Goal: Task Accomplishment & Management: Complete application form

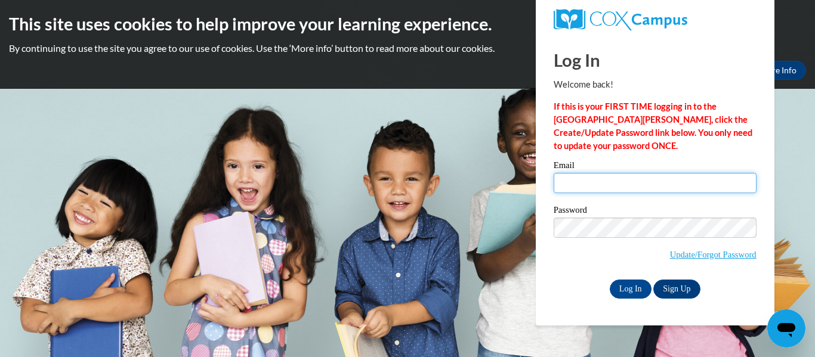
click at [585, 183] on input "Email" at bounding box center [655, 183] width 203 height 20
click at [609, 187] on input "Email" at bounding box center [655, 183] width 203 height 20
click at [594, 180] on input "Email" at bounding box center [655, 183] width 203 height 20
type input "courtney.gaddie@stu.bullitt.ky.us"
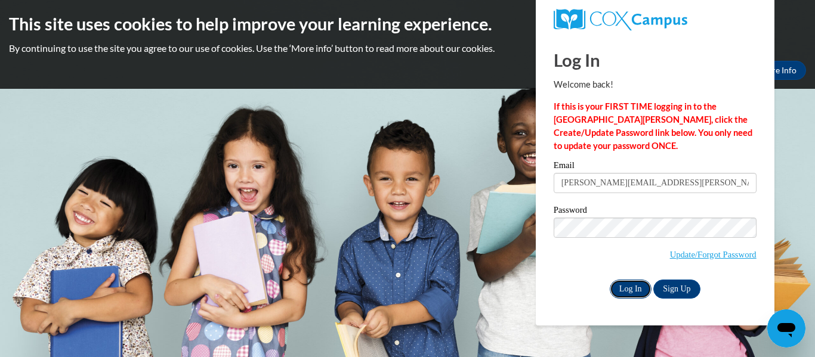
click at [633, 284] on input "Log In" at bounding box center [631, 289] width 42 height 19
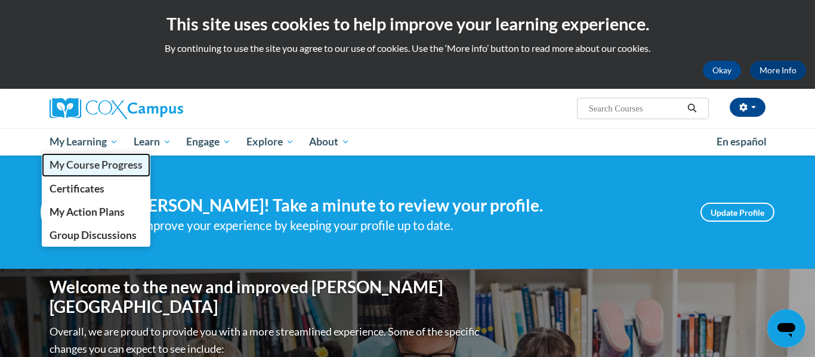
click at [92, 172] on link "My Course Progress" at bounding box center [96, 164] width 109 height 23
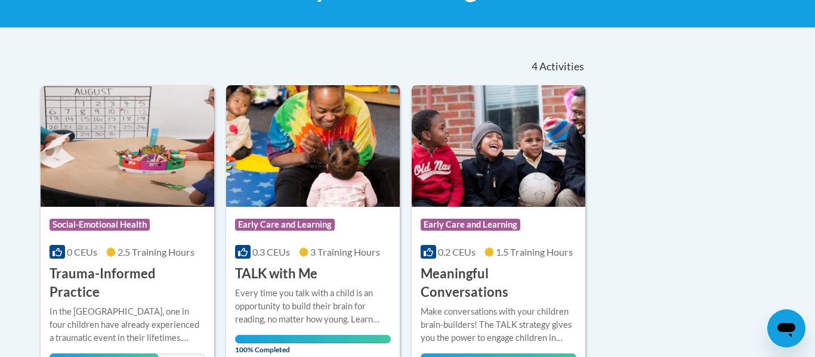
scroll to position [220, 0]
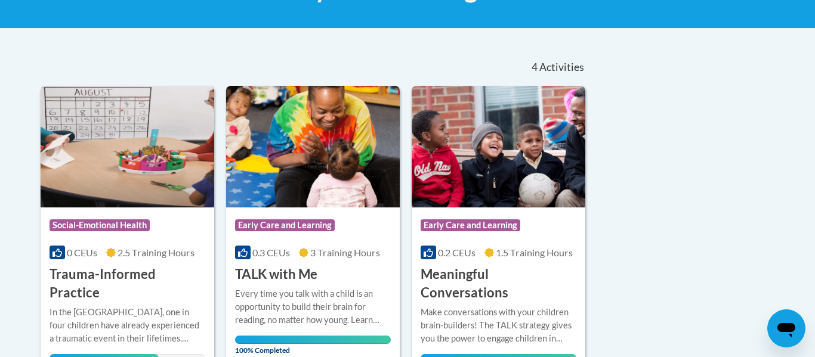
click at [111, 104] on img at bounding box center [128, 147] width 174 height 122
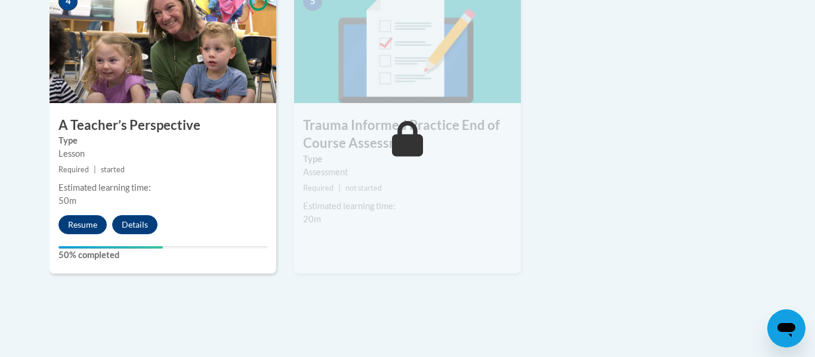
scroll to position [770, 0]
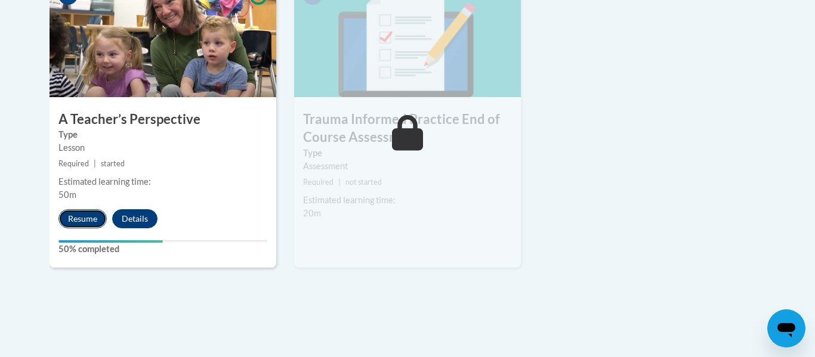
click at [70, 214] on button "Resume" at bounding box center [82, 218] width 48 height 19
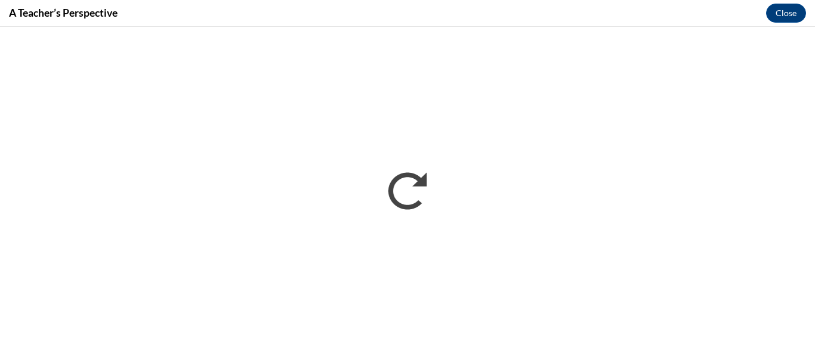
scroll to position [0, 0]
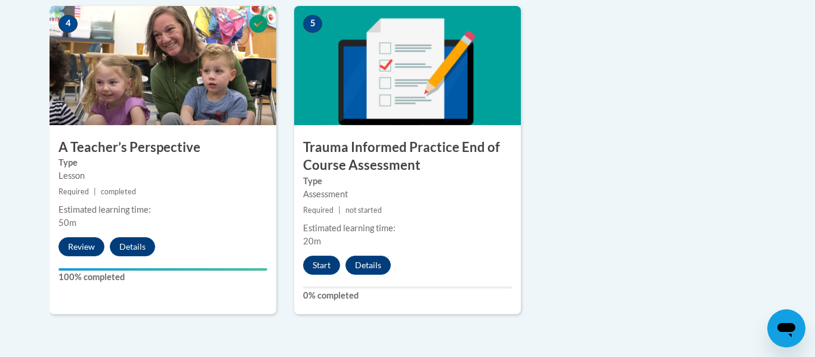
scroll to position [747, 0]
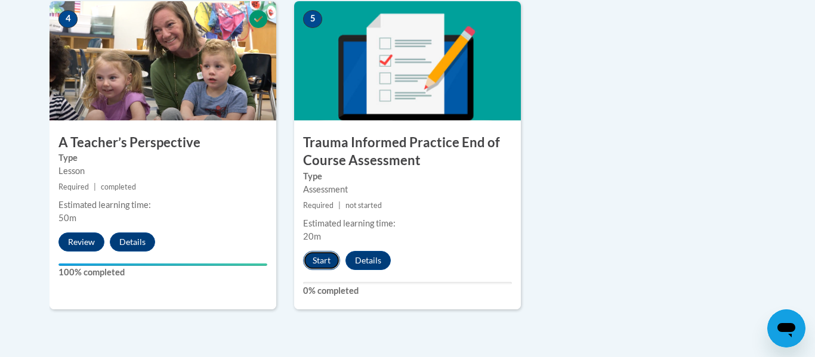
click at [328, 259] on button "Start" at bounding box center [321, 260] width 37 height 19
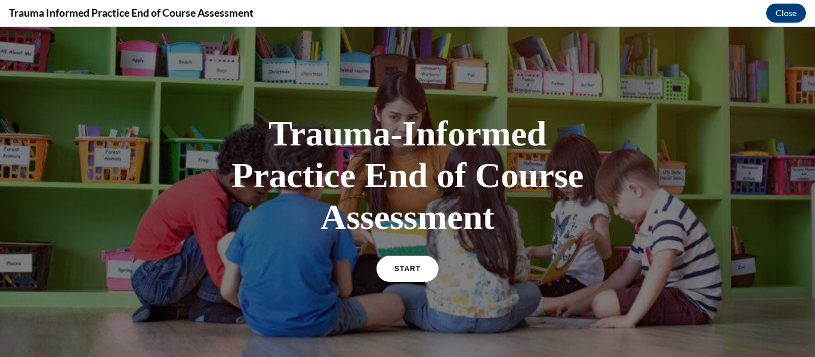
scroll to position [0, 0]
click at [410, 264] on link "START" at bounding box center [407, 268] width 65 height 27
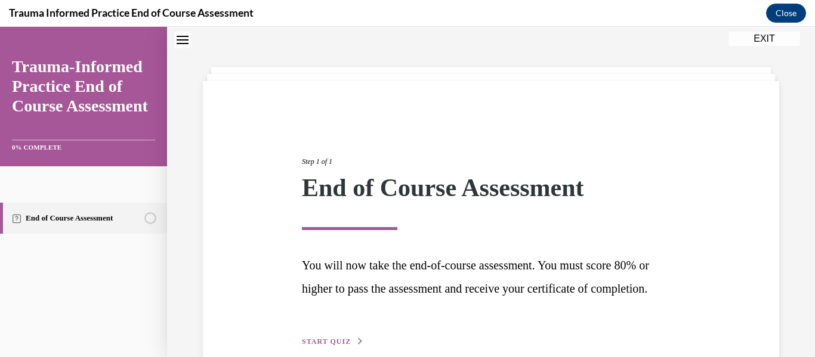
scroll to position [122, 0]
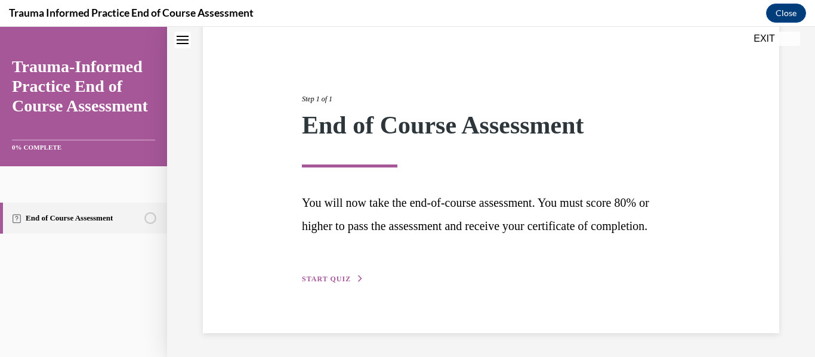
click at [319, 286] on div "Step 1 of 1 End of Course Assessment You will now take the end-of-course assess…" at bounding box center [491, 175] width 576 height 315
click at [315, 274] on button "START QUIZ" at bounding box center [333, 279] width 62 height 11
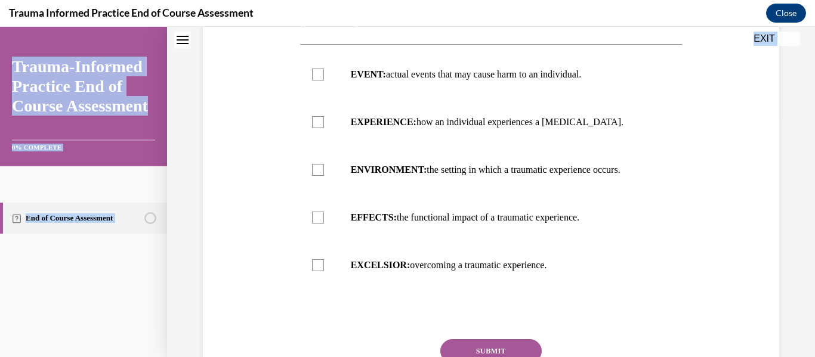
scroll to position [370, 0]
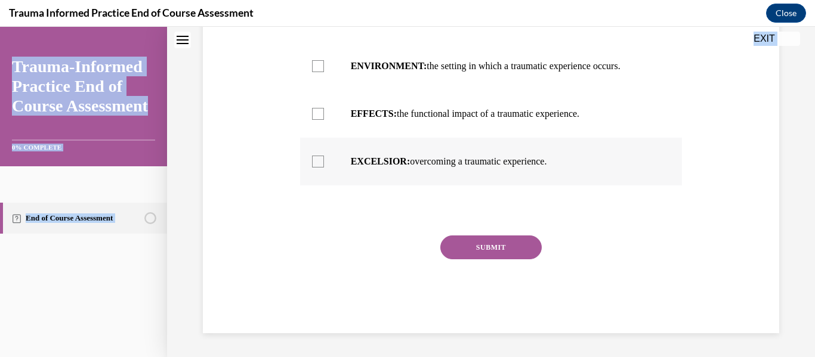
drag, startPoint x: 297, startPoint y: 113, endPoint x: 593, endPoint y: 163, distance: 300.8
click at [593, 163] on div "Question 01/12 Trauma can be broken down into 3 components. What are those comp…" at bounding box center [491, 67] width 388 height 532
copy div "Trauma can be broken down into 3 components. What are those components? (select…"
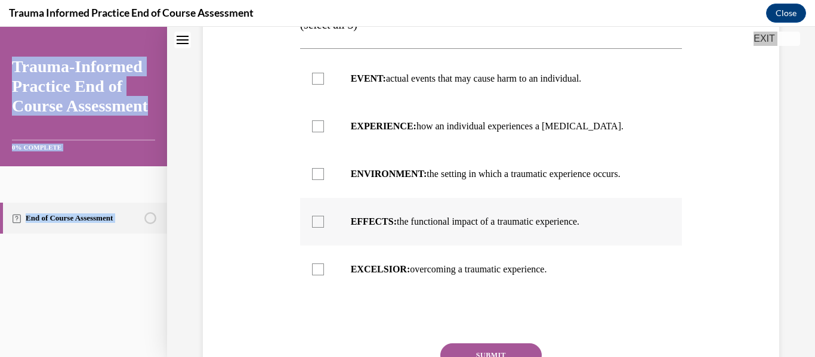
click at [384, 103] on label "EVENT: actual events that may cause harm to an individual." at bounding box center [491, 79] width 382 height 48
click at [324, 85] on input "EVENT: actual events that may cause harm to an individual." at bounding box center [318, 79] width 12 height 12
checkbox input "true"
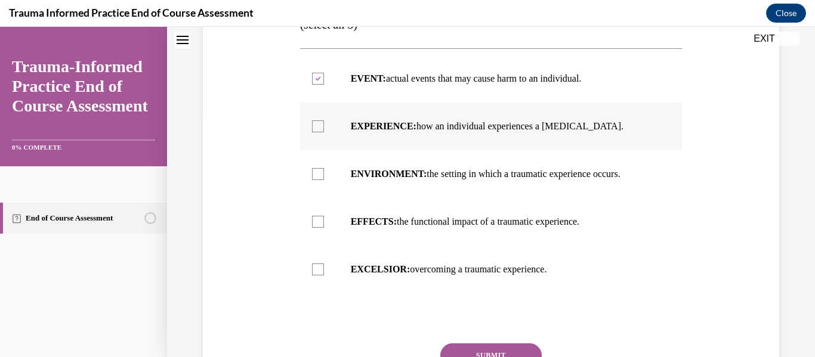
click at [390, 131] on strong "EXPERIENCE:" at bounding box center [384, 126] width 66 height 10
click at [324, 132] on input "EXPERIENCE: how an individual experiences a [MEDICAL_DATA]." at bounding box center [318, 126] width 12 height 12
checkbox input "true"
click at [392, 246] on label "EFFECTS: the functional impact of a traumatic experience." at bounding box center [491, 222] width 382 height 48
click at [324, 228] on input "EFFECTS: the functional impact of a traumatic experience." at bounding box center [318, 222] width 12 height 12
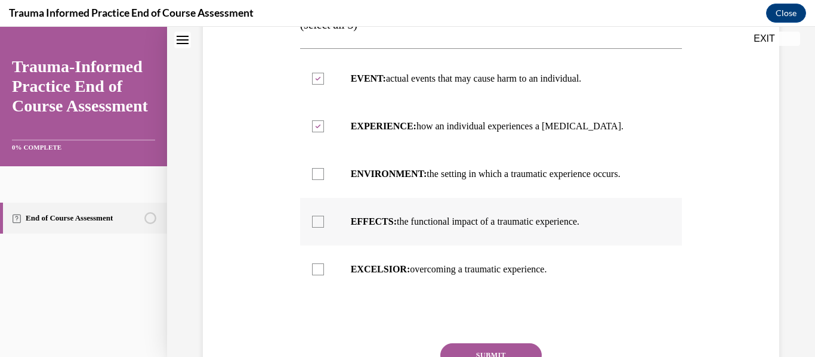
checkbox input "true"
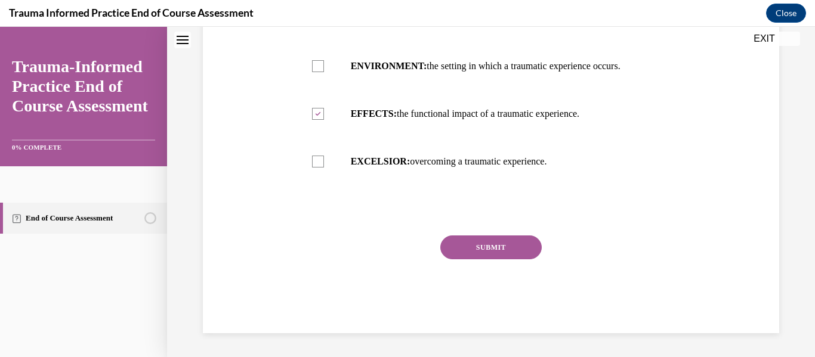
click at [481, 254] on button "SUBMIT" at bounding box center [490, 248] width 101 height 24
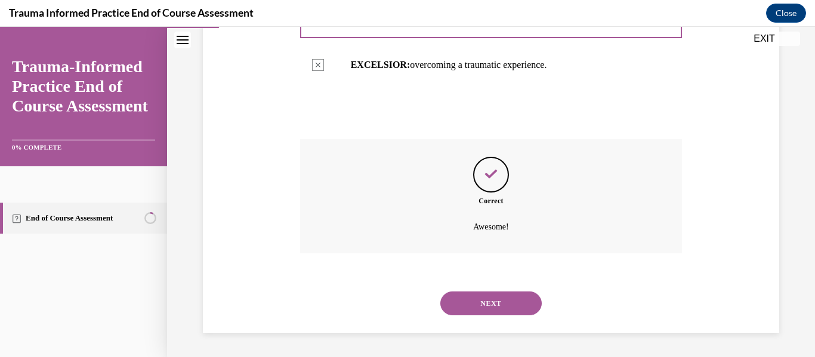
scroll to position [467, 0]
click at [496, 294] on button "NEXT" at bounding box center [490, 304] width 101 height 24
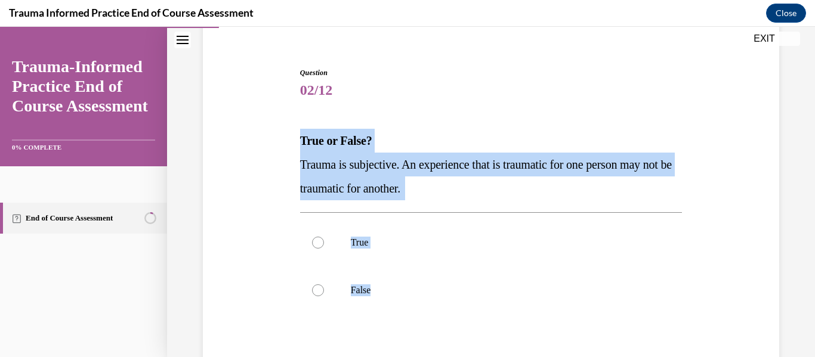
scroll to position [132, 0]
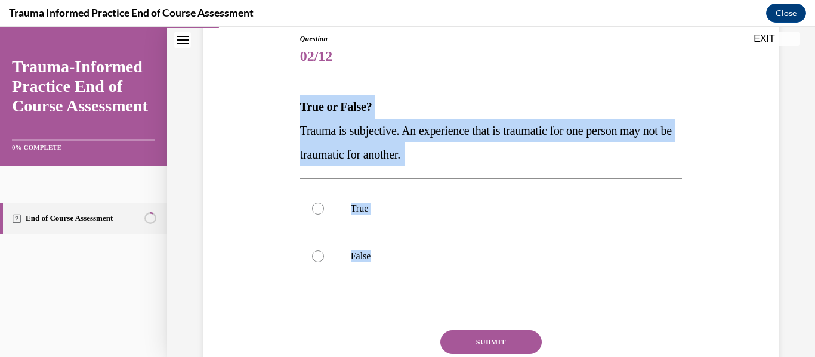
drag, startPoint x: 290, startPoint y: 236, endPoint x: 405, endPoint y: 286, distance: 125.6
click at [405, 286] on div "Question 02/12 True or False? Trauma is subjective. An experience that is traum…" at bounding box center [491, 213] width 582 height 431
copy div "True or False? Trauma is subjective. An experience that is traumatic for one pe…"
click at [360, 202] on label "True" at bounding box center [491, 209] width 382 height 48
click at [324, 203] on input "True" at bounding box center [318, 209] width 12 height 12
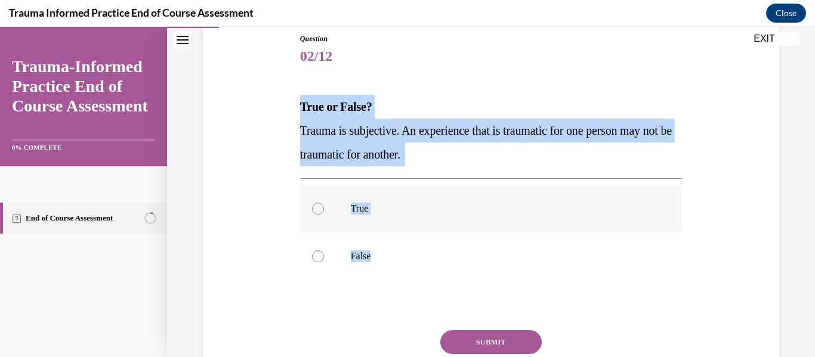
radio input "true"
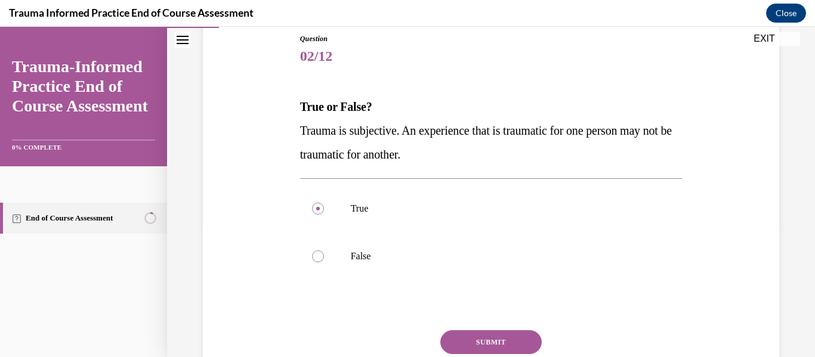
click at [480, 337] on button "SUBMIT" at bounding box center [490, 342] width 101 height 24
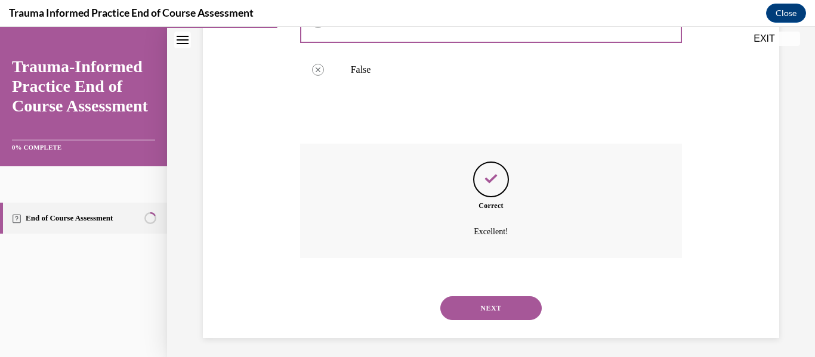
scroll to position [324, 0]
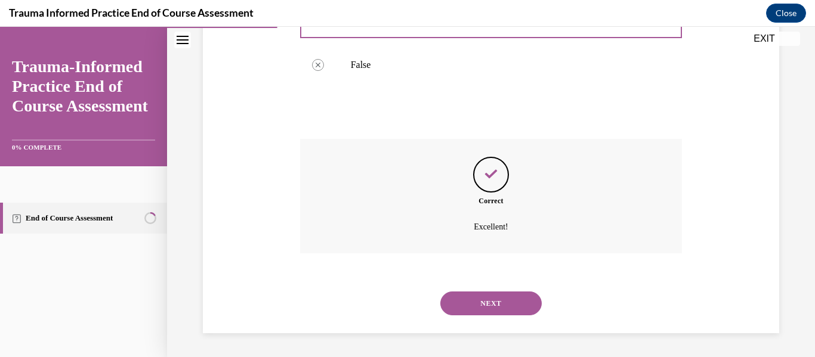
click at [480, 289] on div "NEXT" at bounding box center [491, 304] width 382 height 48
click at [485, 299] on button "NEXT" at bounding box center [490, 304] width 101 height 24
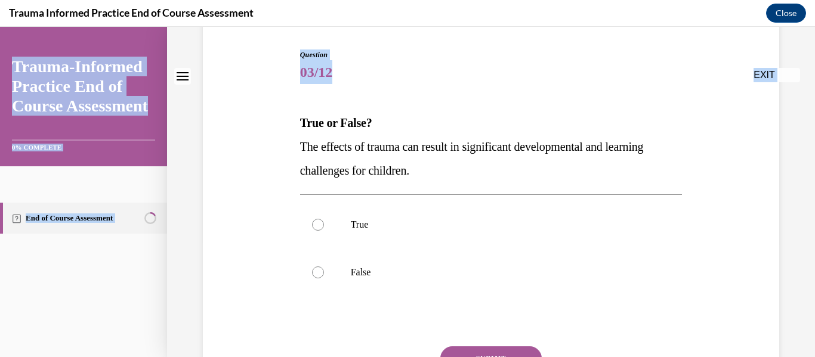
scroll to position [227, 0]
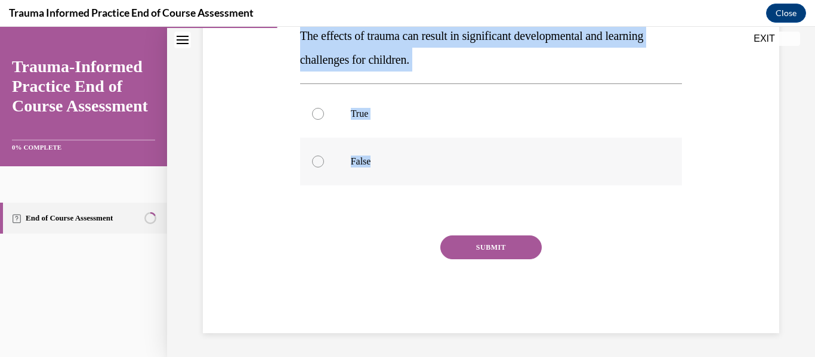
drag, startPoint x: 292, startPoint y: 231, endPoint x: 440, endPoint y: 166, distance: 161.3
click at [440, 166] on div "Question 03/12 True or False? The effects of trauma can result in significant d…" at bounding box center [491, 118] width 582 height 431
copy div "True or False? The effects of trauma can result in significant developmental an…"
click at [360, 119] on p "True" at bounding box center [502, 114] width 302 height 12
click at [324, 119] on input "True" at bounding box center [318, 114] width 12 height 12
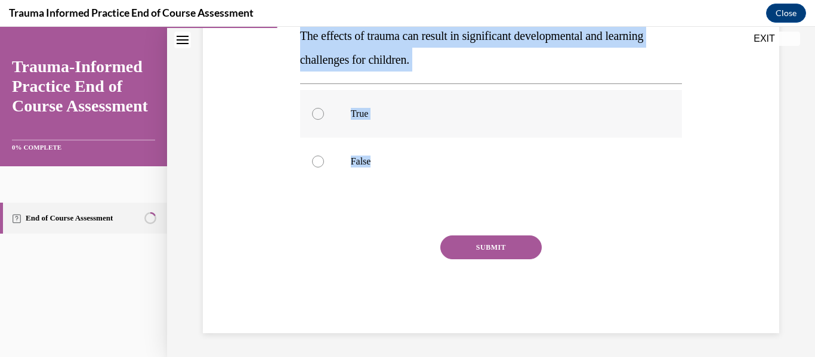
radio input "true"
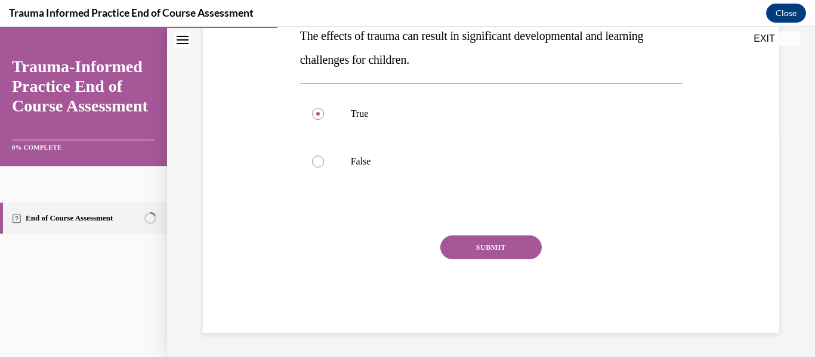
click at [527, 245] on button "SUBMIT" at bounding box center [490, 248] width 101 height 24
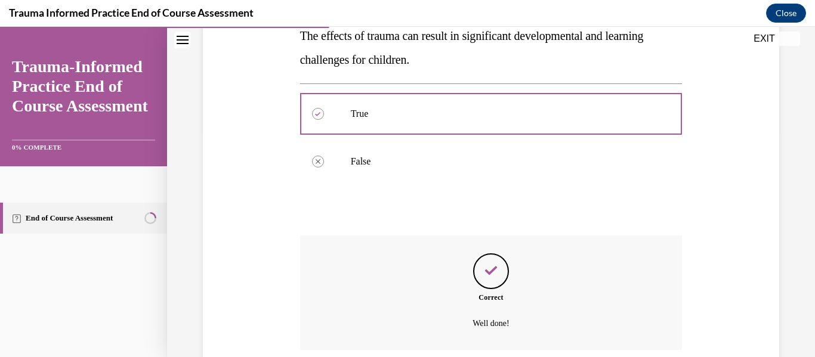
scroll to position [324, 0]
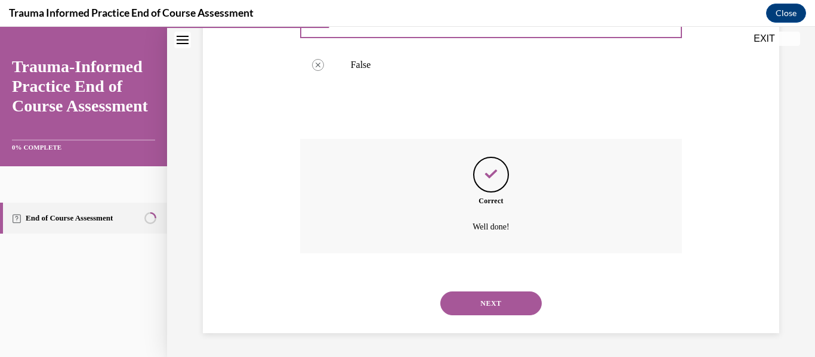
click at [483, 310] on button "NEXT" at bounding box center [490, 304] width 101 height 24
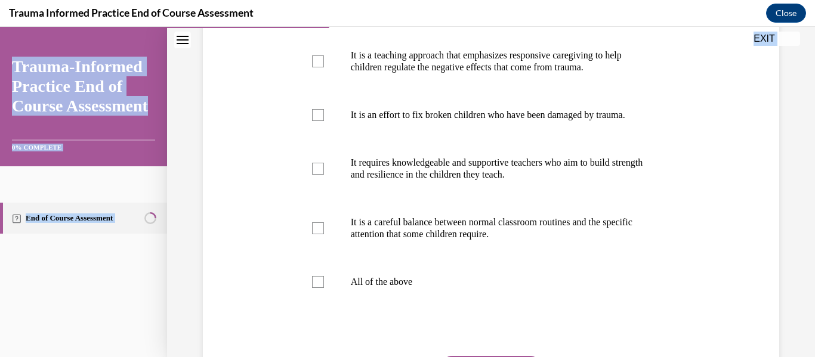
scroll to position [406, 0]
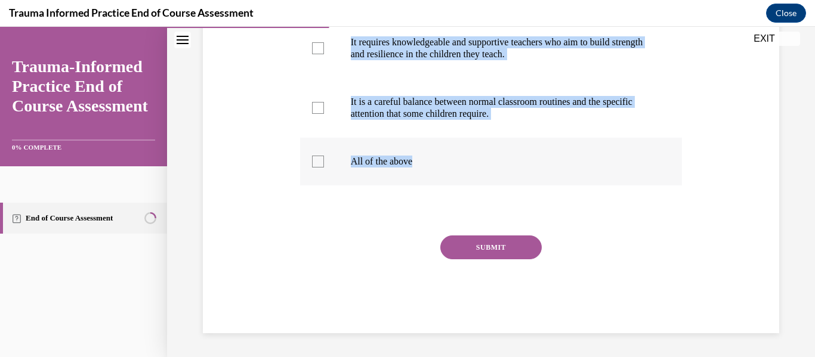
drag, startPoint x: 270, startPoint y: 237, endPoint x: 490, endPoint y: 157, distance: 234.7
click at [490, 157] on div "Question 04/12 Which of the following statements accurately describe trauma-inf…" at bounding box center [491, 41] width 582 height 586
copy div "Which of the following statements accurately describe trauma-informed practice?…"
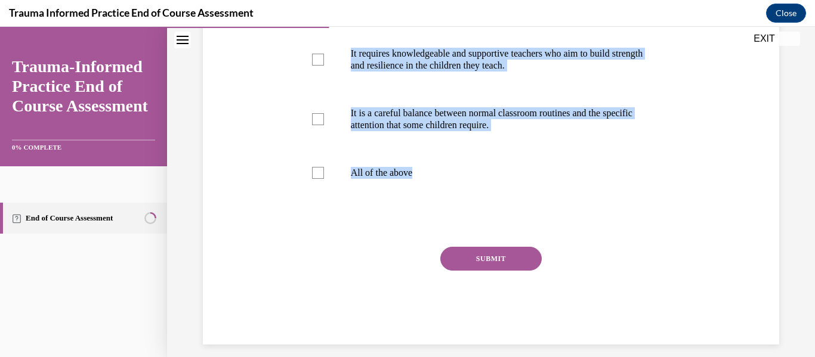
scroll to position [267, 0]
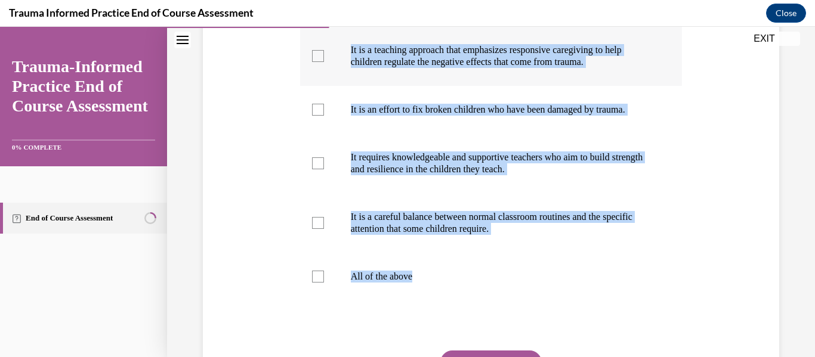
click at [379, 86] on label "It is a teaching approach that emphasizes responsive caregiving to help childre…" at bounding box center [491, 56] width 382 height 60
click at [324, 62] on input "It is a teaching approach that emphasizes responsive caregiving to help childre…" at bounding box center [318, 56] width 12 height 12
checkbox input "true"
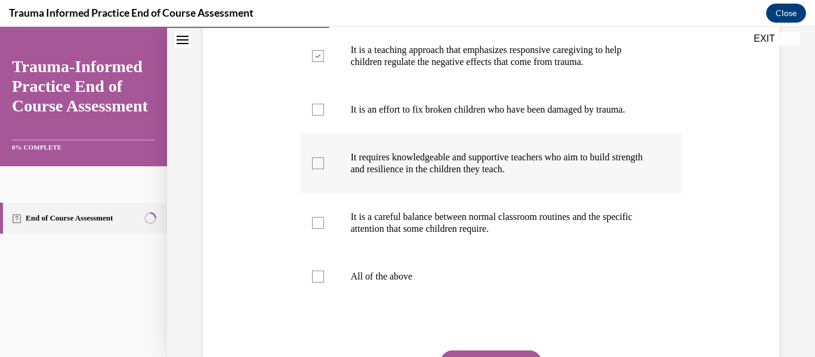
click at [372, 175] on p "It requires knowledgeable and supportive teachers who aim to build strength and…" at bounding box center [502, 164] width 302 height 24
click at [324, 169] on input "It requires knowledgeable and supportive teachers who aim to build strength and…" at bounding box center [318, 163] width 12 height 12
checkbox input "true"
click at [360, 253] on label "It is a careful balance between normal classroom routines and the specific atte…" at bounding box center [491, 223] width 382 height 60
click at [324, 229] on input "It is a careful balance between normal classroom routines and the specific atte…" at bounding box center [318, 223] width 12 height 12
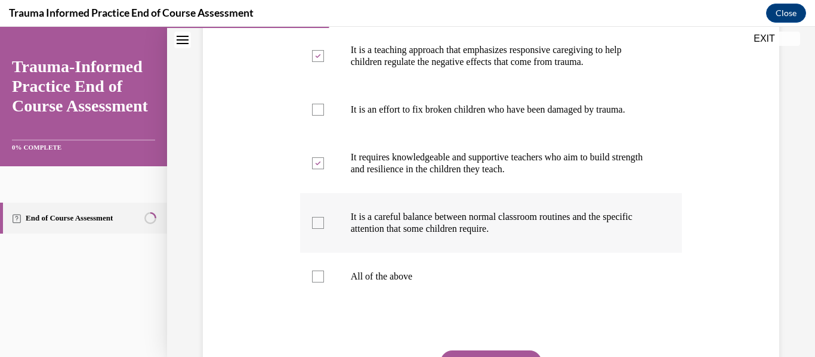
checkbox input "true"
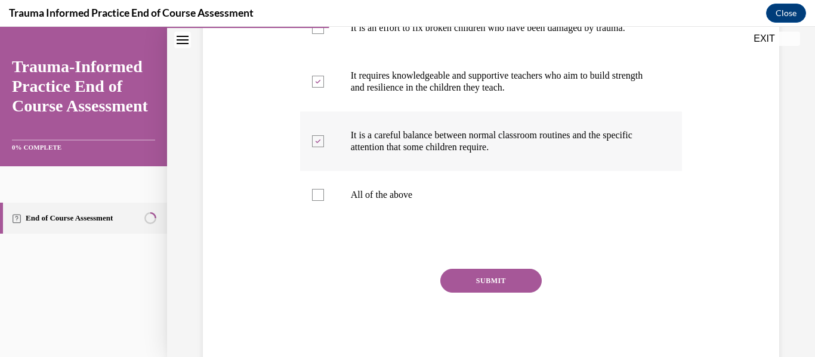
scroll to position [362, 0]
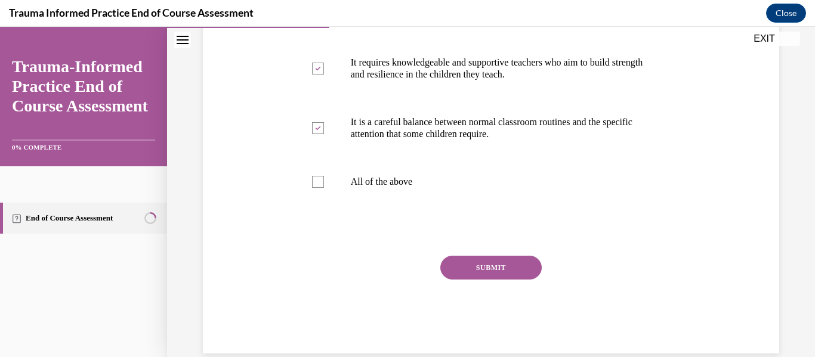
click at [496, 280] on button "SUBMIT" at bounding box center [490, 268] width 101 height 24
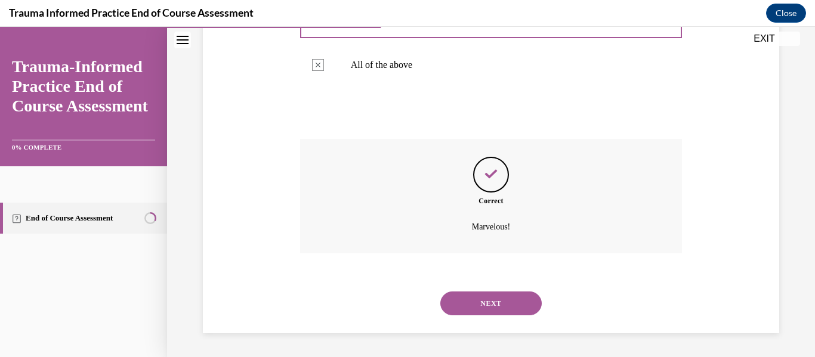
scroll to position [503, 0]
click at [497, 292] on button "NEXT" at bounding box center [490, 304] width 101 height 24
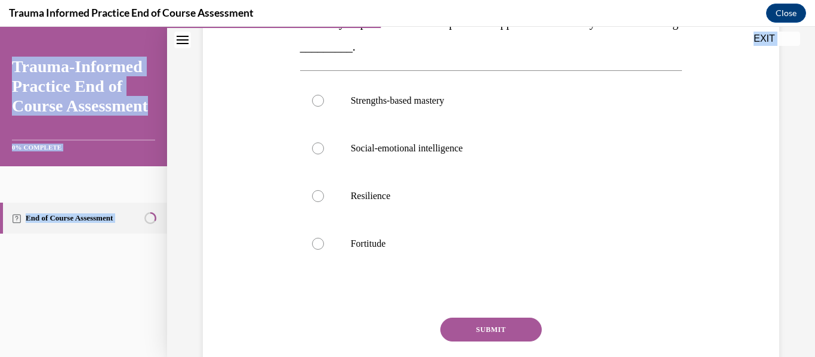
scroll to position [323, 0]
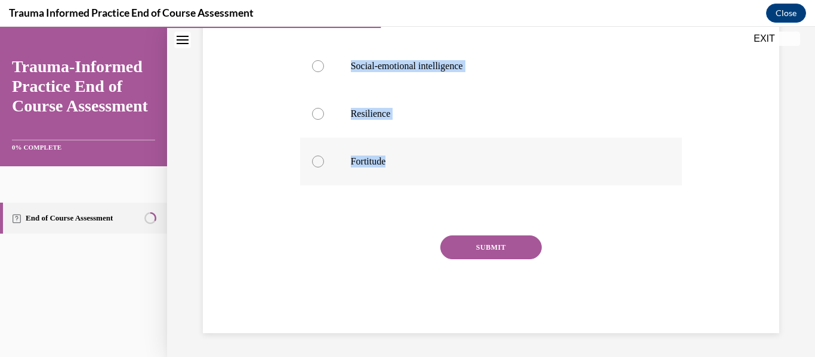
drag, startPoint x: 289, startPoint y: 238, endPoint x: 469, endPoint y: 178, distance: 189.9
click at [469, 178] on div "Question 05/12 Empowering traumatized children to use their own strengths and a…" at bounding box center [491, 70] width 582 height 526
copy div "Empowering traumatized children to use their own strengths and abilities within…"
click at [399, 113] on p "Resilience" at bounding box center [502, 114] width 302 height 12
click at [324, 113] on input "Resilience" at bounding box center [318, 114] width 12 height 12
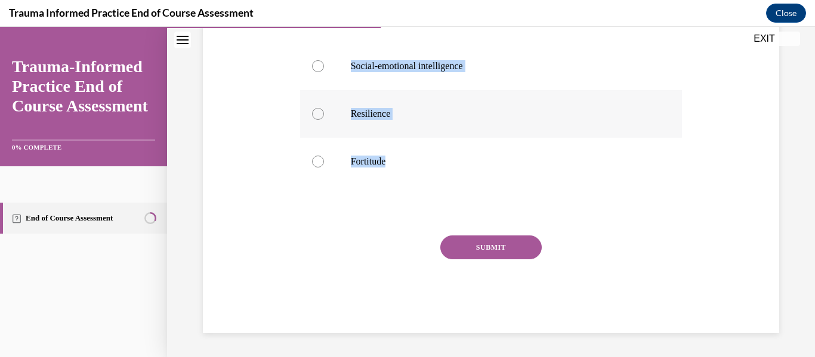
radio input "true"
click at [476, 249] on button "SUBMIT" at bounding box center [490, 248] width 101 height 24
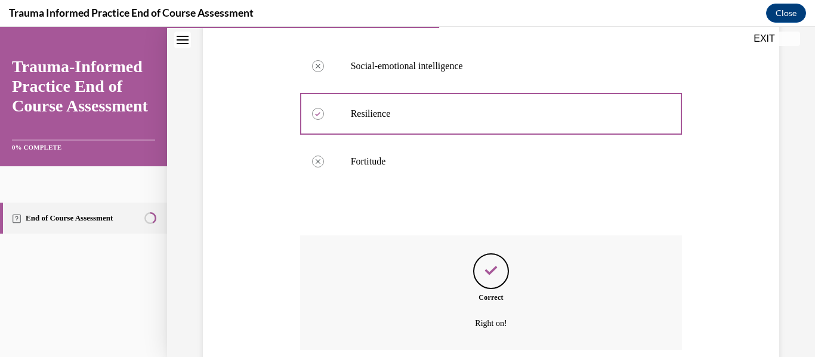
scroll to position [419, 0]
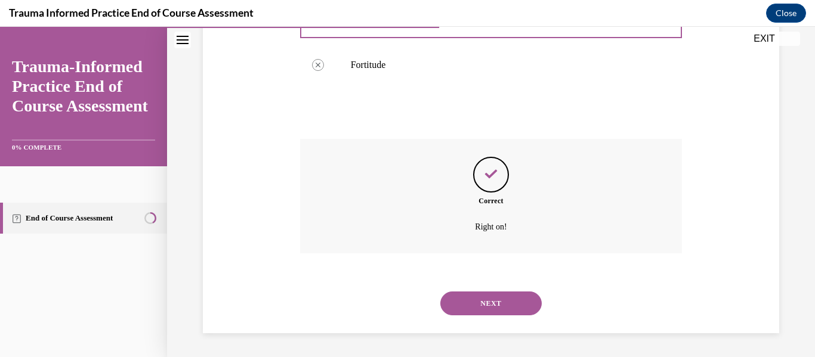
click at [499, 299] on button "NEXT" at bounding box center [490, 304] width 101 height 24
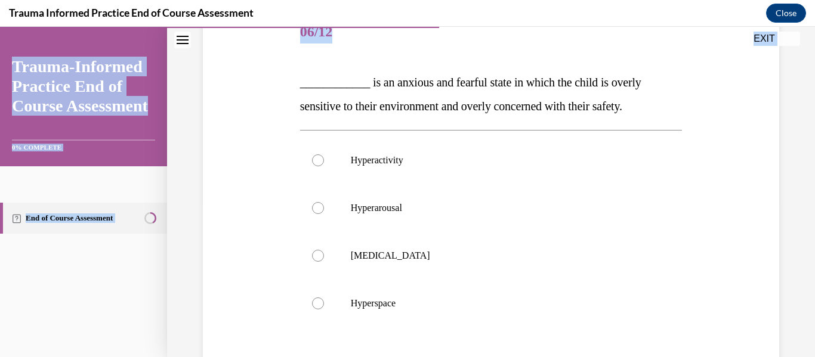
scroll to position [299, 0]
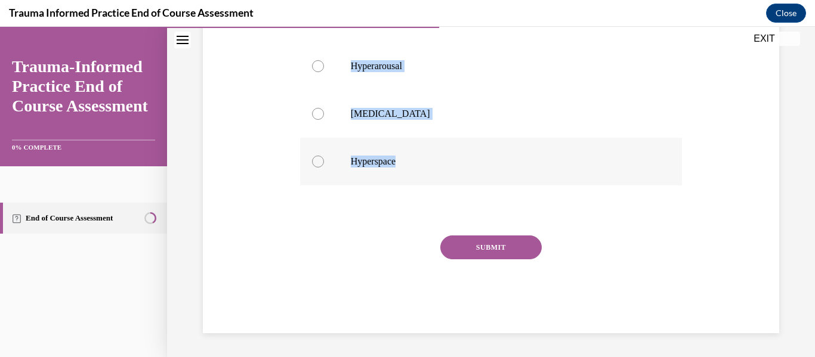
drag, startPoint x: 294, startPoint y: 235, endPoint x: 468, endPoint y: 154, distance: 192.1
click at [468, 154] on div "Question 06/12 ____________ is an anxious and fearful state in which the child …" at bounding box center [491, 82] width 582 height 502
copy div "____________ is an anxious and fearful state in which the child is overly sensi…"
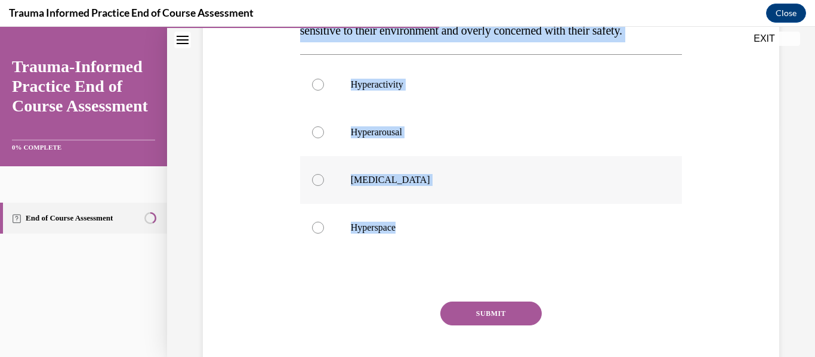
scroll to position [231, 0]
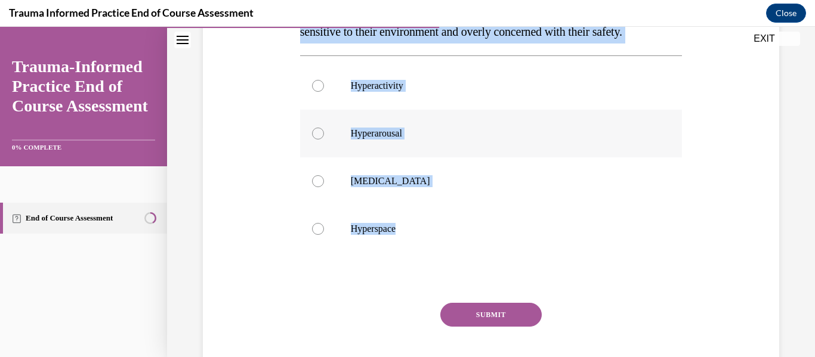
click at [385, 122] on label "Hyperarousal" at bounding box center [491, 134] width 382 height 48
click at [324, 128] on input "Hyperarousal" at bounding box center [318, 134] width 12 height 12
radio input "true"
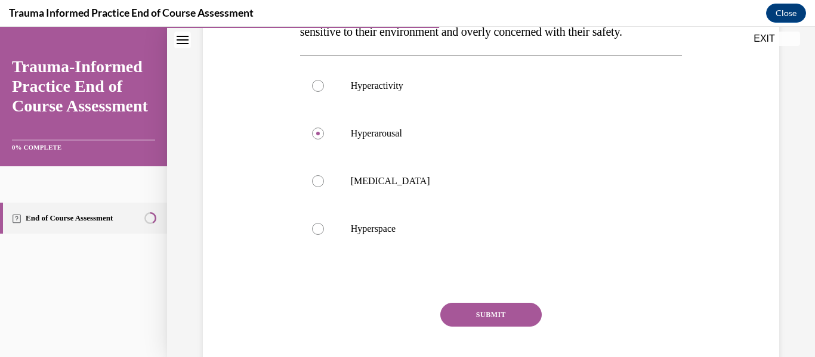
click at [512, 323] on button "SUBMIT" at bounding box center [490, 315] width 101 height 24
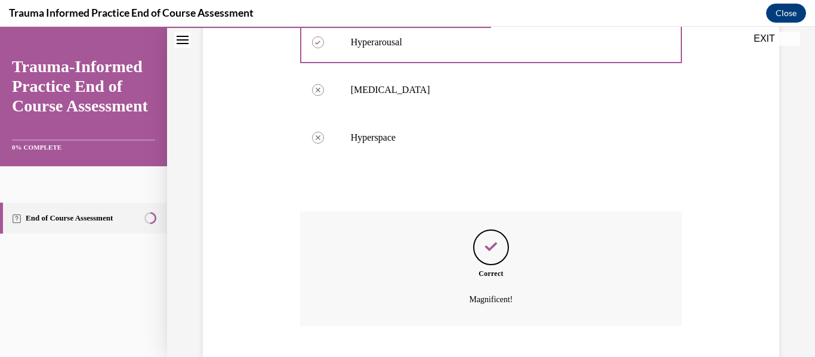
scroll to position [395, 0]
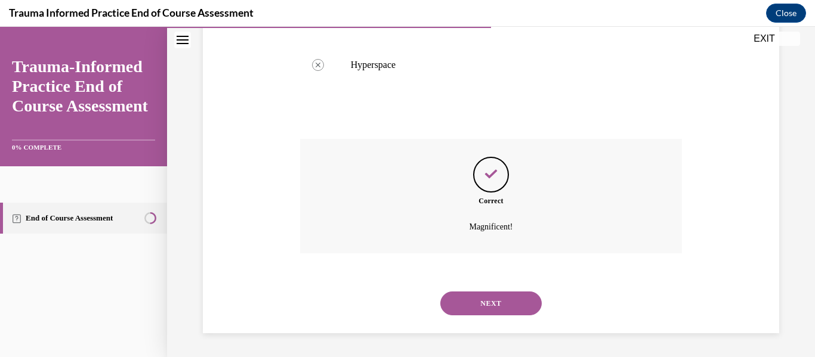
click at [494, 310] on button "NEXT" at bounding box center [490, 304] width 101 height 24
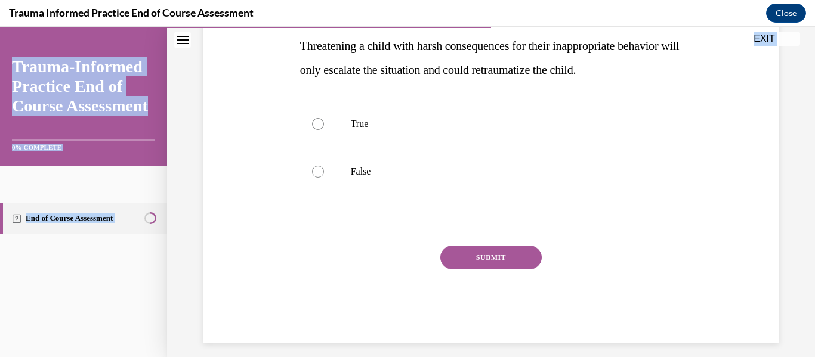
scroll to position [227, 0]
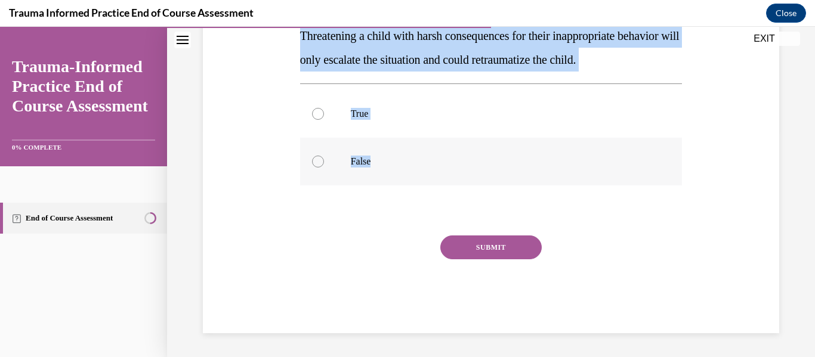
drag, startPoint x: 290, startPoint y: 241, endPoint x: 424, endPoint y: 174, distance: 149.4
click at [424, 174] on div "Question 07/12 True or False? Threatening a child with harsh consequences for t…" at bounding box center [491, 118] width 582 height 431
copy div "True or False? Threatening a child with harsh consequences for their inappropri…"
click at [364, 113] on p "True" at bounding box center [502, 114] width 302 height 12
click at [324, 113] on input "True" at bounding box center [318, 114] width 12 height 12
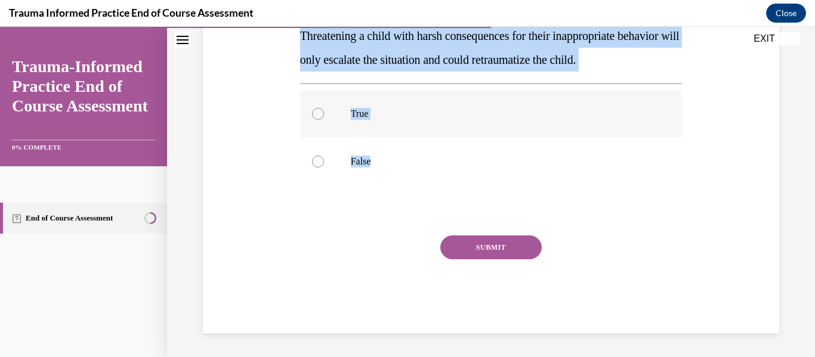
radio input "true"
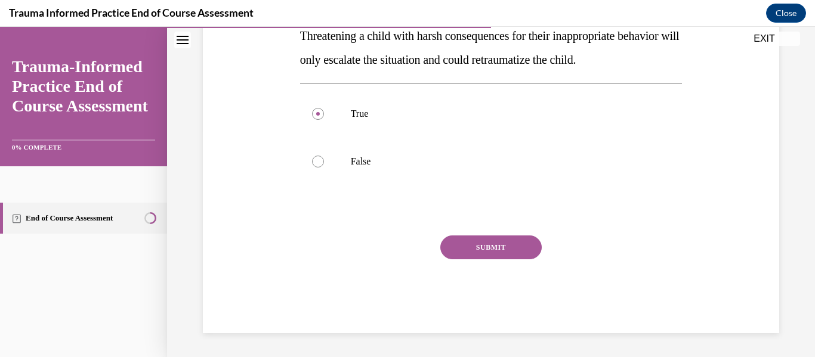
click at [496, 250] on button "SUBMIT" at bounding box center [490, 248] width 101 height 24
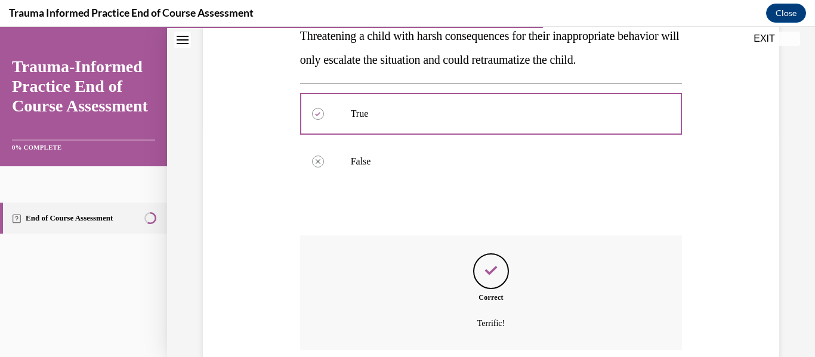
scroll to position [324, 0]
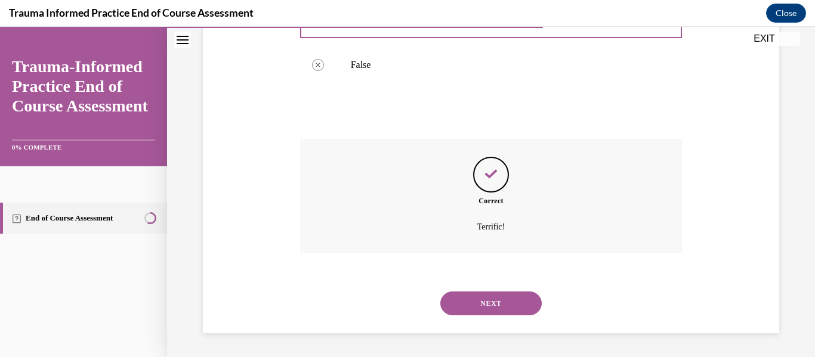
click at [477, 295] on button "NEXT" at bounding box center [490, 304] width 101 height 24
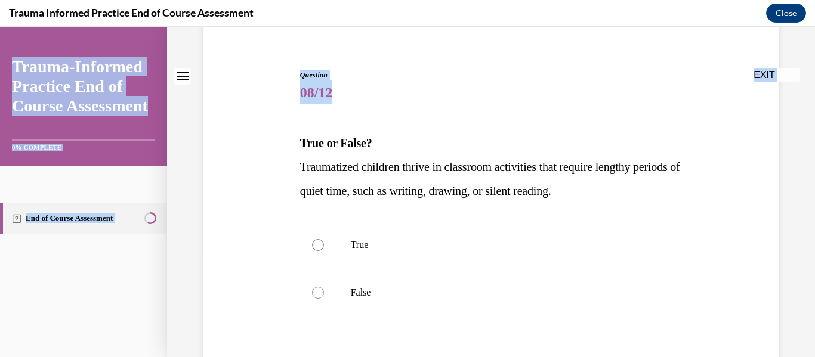
scroll to position [227, 0]
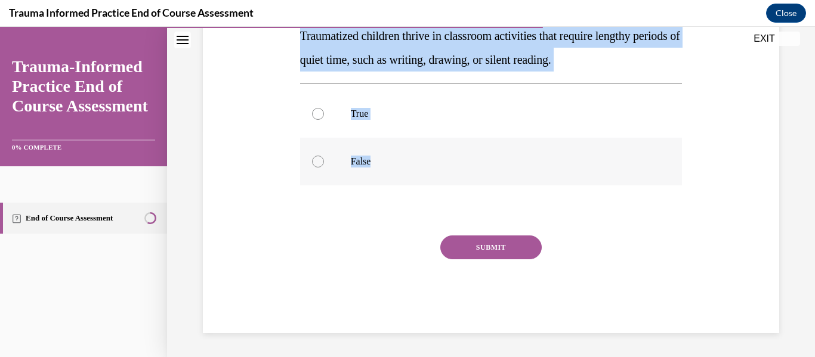
drag, startPoint x: 299, startPoint y: 224, endPoint x: 438, endPoint y: 181, distance: 145.6
click at [438, 181] on div "Question 08/12 True or False? Traumatized children thrive in classroom activiti…" at bounding box center [491, 127] width 388 height 413
copy div "True or False? Traumatized children thrive in classroom activities that require…"
click at [351, 157] on p "False" at bounding box center [502, 162] width 302 height 12
click at [324, 157] on input "False" at bounding box center [318, 162] width 12 height 12
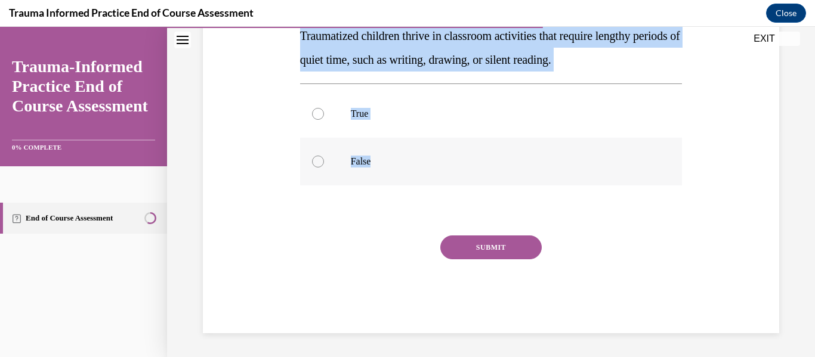
radio input "true"
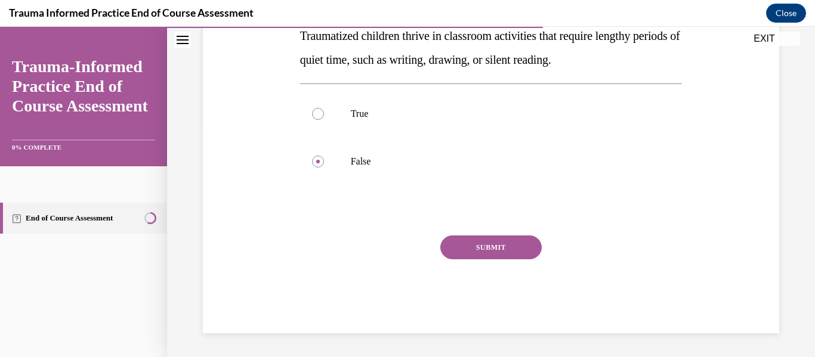
click at [481, 244] on button "SUBMIT" at bounding box center [490, 248] width 101 height 24
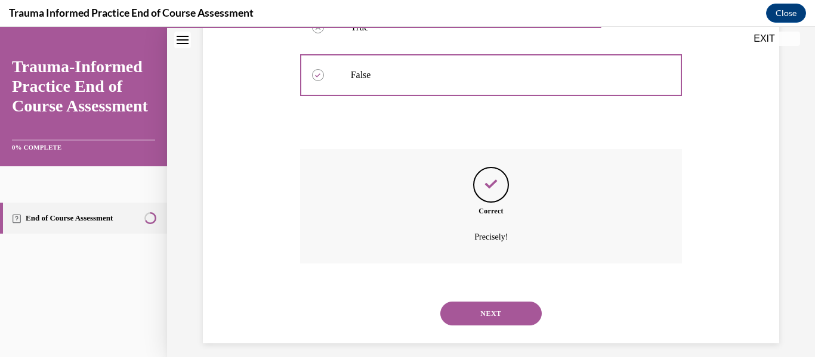
scroll to position [324, 0]
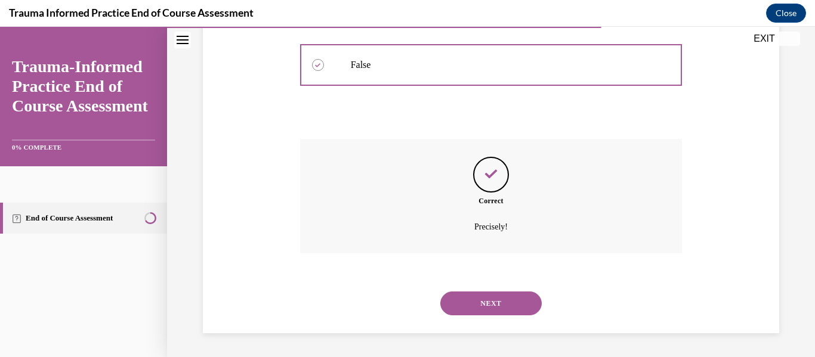
click at [491, 298] on button "NEXT" at bounding box center [490, 304] width 101 height 24
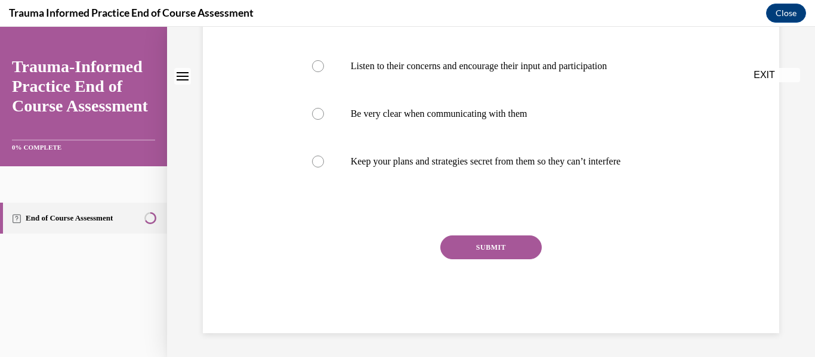
scroll to position [0, 0]
